Goal: Task Accomplishment & Management: Use online tool/utility

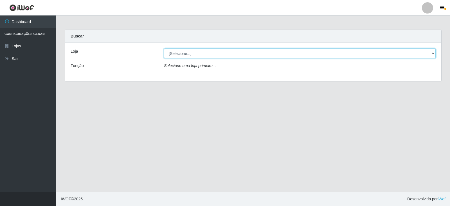
click at [432, 54] on select "[Selecione...] Queiroz Atacadão - Catolé do Rocha" at bounding box center [300, 53] width 272 height 10
select select "500"
click at [164, 48] on select "[Selecione...] Queiroz Atacadão - Catolé do Rocha" at bounding box center [300, 53] width 272 height 10
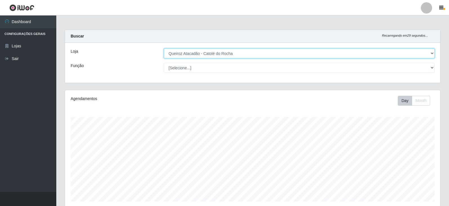
scroll to position [117, 375]
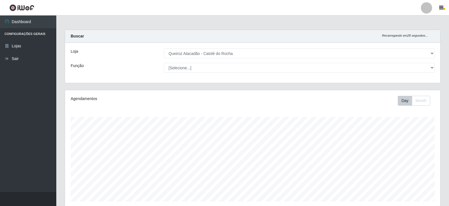
click at [424, 8] on div at bounding box center [425, 7] width 11 height 11
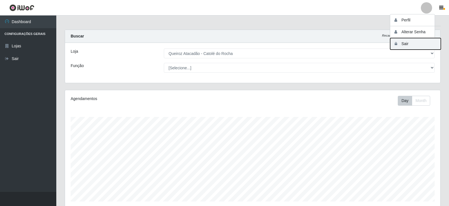
click at [406, 46] on button "Sair" at bounding box center [415, 44] width 51 height 12
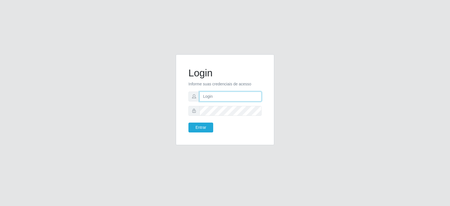
click at [232, 97] on input "text" at bounding box center [230, 96] width 62 height 10
type input "[EMAIL_ADDRESS][DOMAIN_NAME]"
drag, startPoint x: 196, startPoint y: 129, endPoint x: 198, endPoint y: 127, distance: 3.0
click at [197, 128] on button "Entrar" at bounding box center [200, 127] width 25 height 10
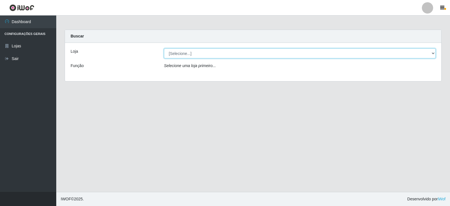
drag, startPoint x: 435, startPoint y: 53, endPoint x: 424, endPoint y: 55, distance: 11.1
click at [435, 53] on select "[Selecione...] Queiroz Atacadão - Catolé do Rocha" at bounding box center [300, 53] width 272 height 10
select select "500"
click at [164, 48] on select "[Selecione...] Queiroz Atacadão - Catolé do Rocha" at bounding box center [300, 53] width 272 height 10
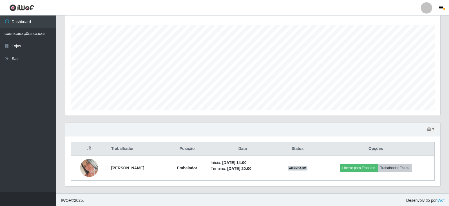
scroll to position [93, 0]
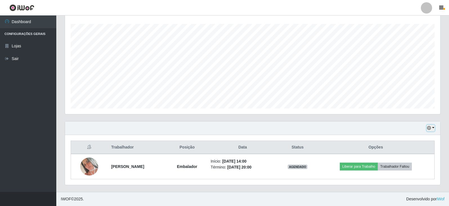
click at [427, 128] on icon "button" at bounding box center [429, 128] width 4 height 4
click at [401, 108] on button "1 Semana" at bounding box center [412, 107] width 44 height 12
click at [428, 130] on icon "button" at bounding box center [429, 128] width 4 height 4
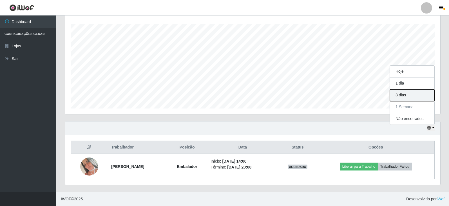
click at [401, 96] on button "3 dias" at bounding box center [412, 95] width 44 height 12
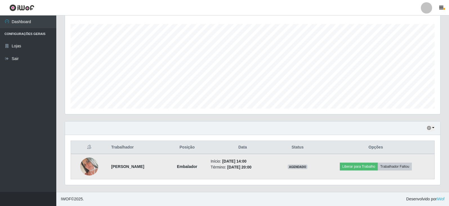
click at [89, 167] on img at bounding box center [89, 166] width 18 height 18
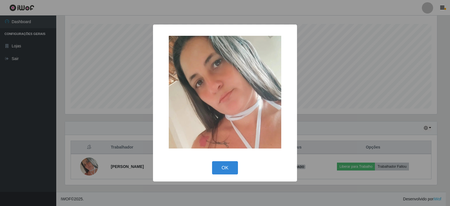
click at [18, 135] on div "× OK Cancel" at bounding box center [225, 103] width 450 height 206
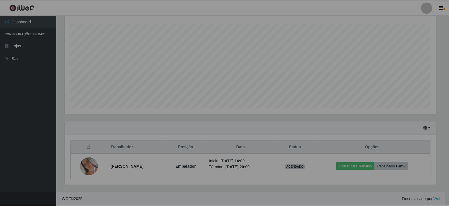
scroll to position [117, 375]
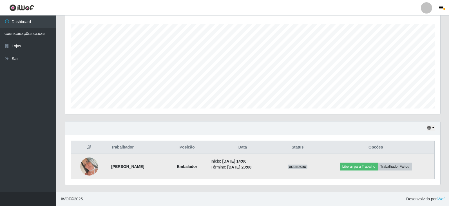
click at [87, 170] on img at bounding box center [89, 166] width 18 height 18
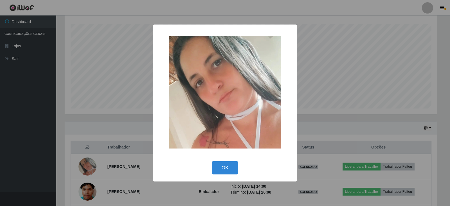
click at [13, 138] on div "× OK Cancel" at bounding box center [225, 103] width 450 height 206
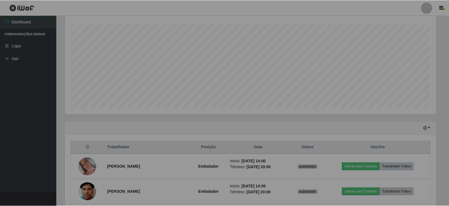
scroll to position [117, 375]
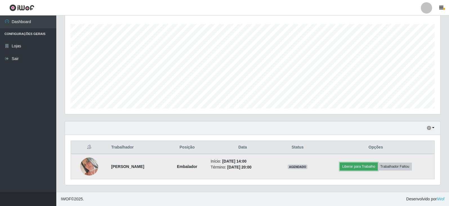
click at [359, 165] on button "Liberar para Trabalho" at bounding box center [358, 166] width 38 height 8
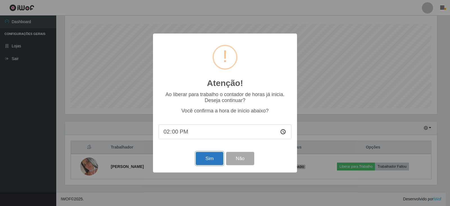
click at [211, 159] on button "Sim" at bounding box center [209, 158] width 27 height 13
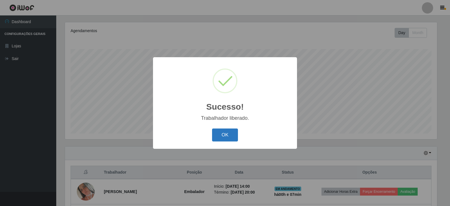
click at [226, 138] on button "OK" at bounding box center [225, 134] width 26 height 13
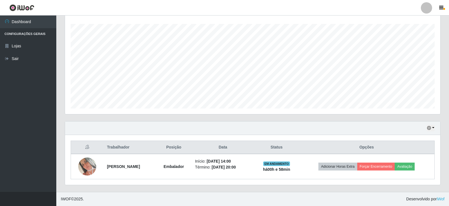
scroll to position [93, 0]
